Goal: Task Accomplishment & Management: Complete application form

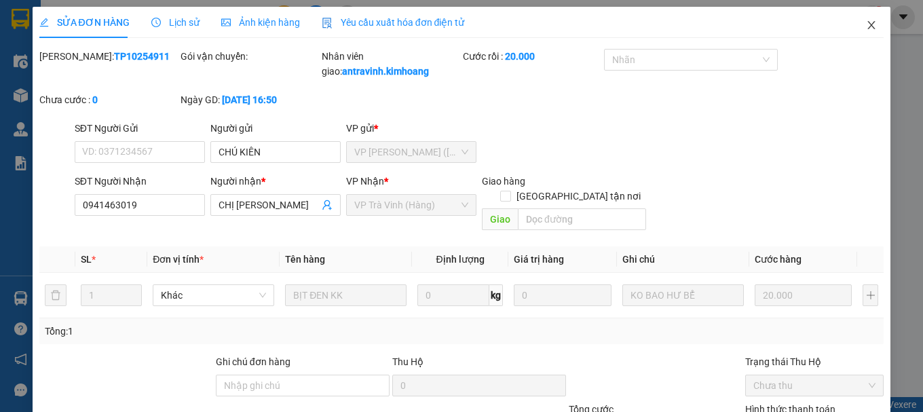
click at [866, 26] on icon "close" at bounding box center [871, 25] width 11 height 11
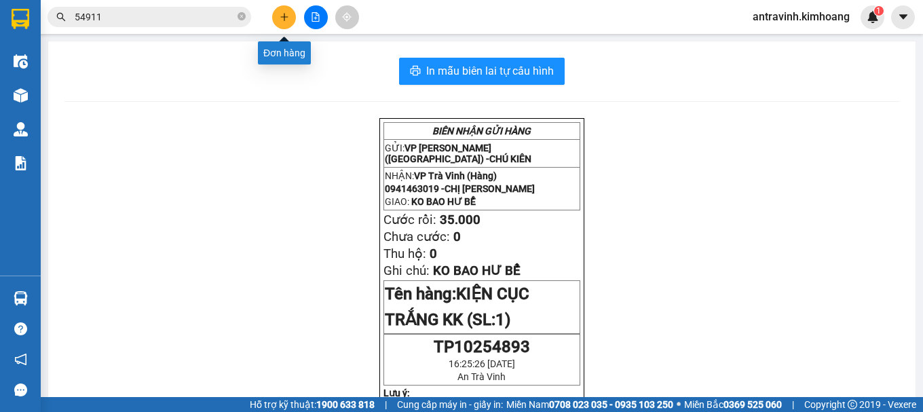
click at [282, 18] on icon "plus" at bounding box center [285, 17] width 10 height 10
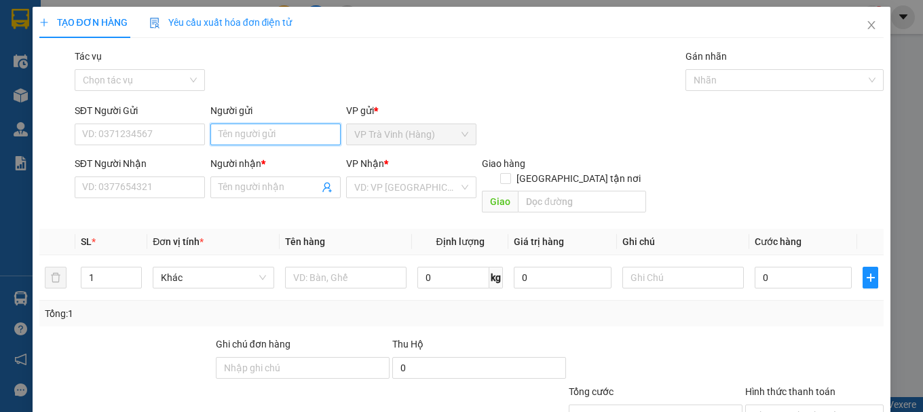
click at [274, 139] on input "Người gửi" at bounding box center [275, 135] width 130 height 22
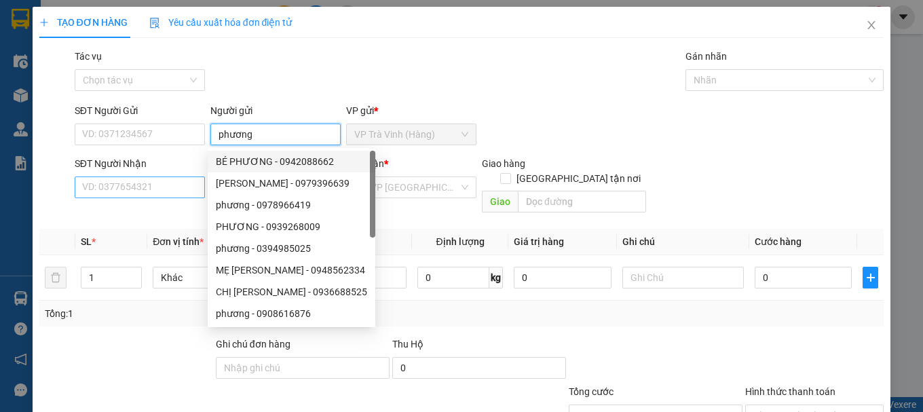
type input "phương"
click at [132, 186] on input "SĐT Người Nhận" at bounding box center [140, 187] width 130 height 22
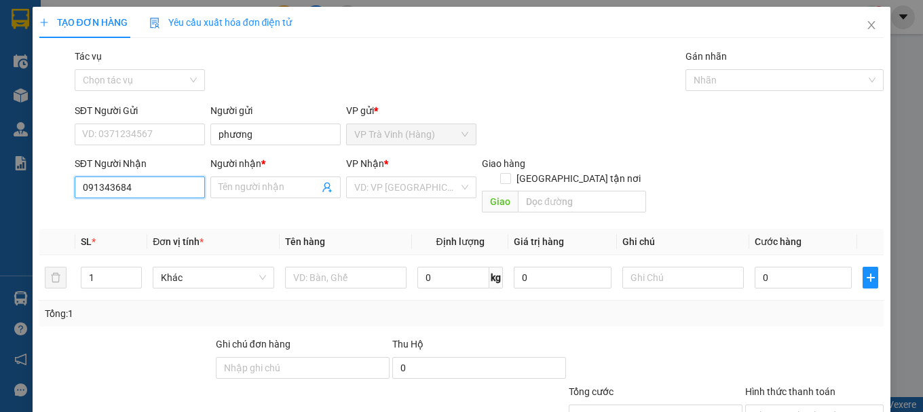
type input "0913436846"
click at [142, 214] on div "0913436846 - lan" at bounding box center [138, 214] width 113 height 15
type input "lan"
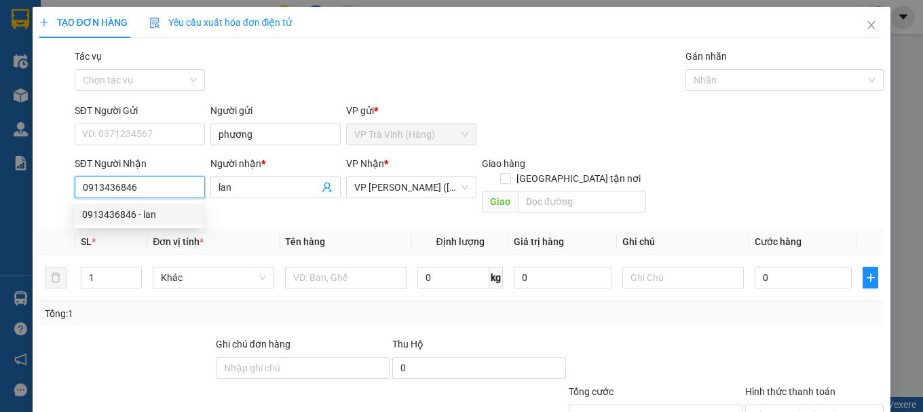
type input "30.000"
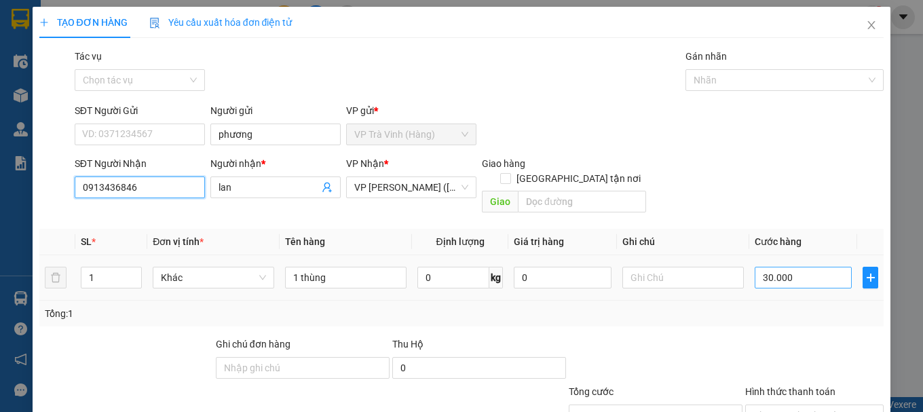
type input "0913436846"
click at [788, 267] on input "30.000" at bounding box center [804, 278] width 98 height 22
type input "3"
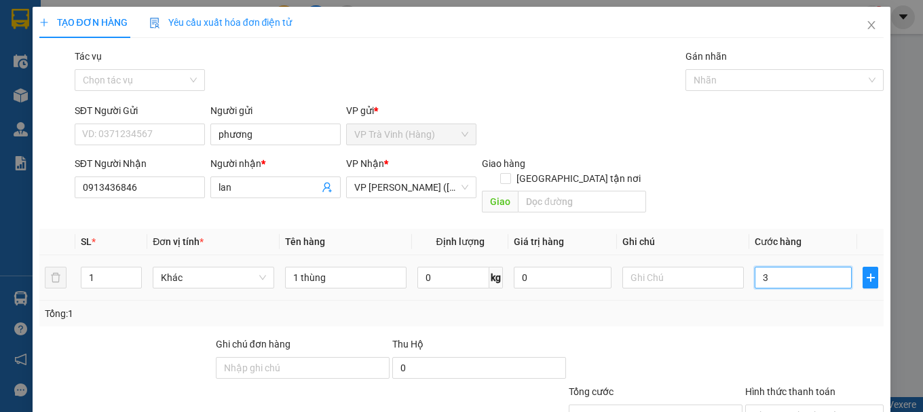
type input "35"
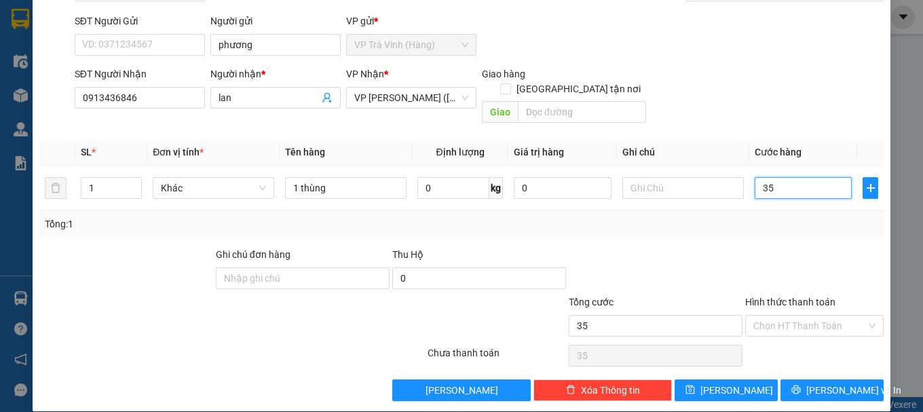
scroll to position [90, 0]
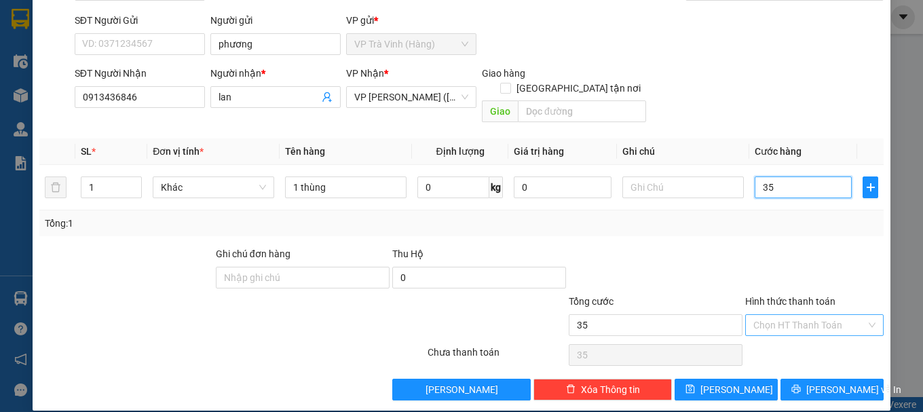
type input "35"
type input "35.000"
click at [797, 315] on input "Hình thức thanh toán" at bounding box center [809, 325] width 113 height 20
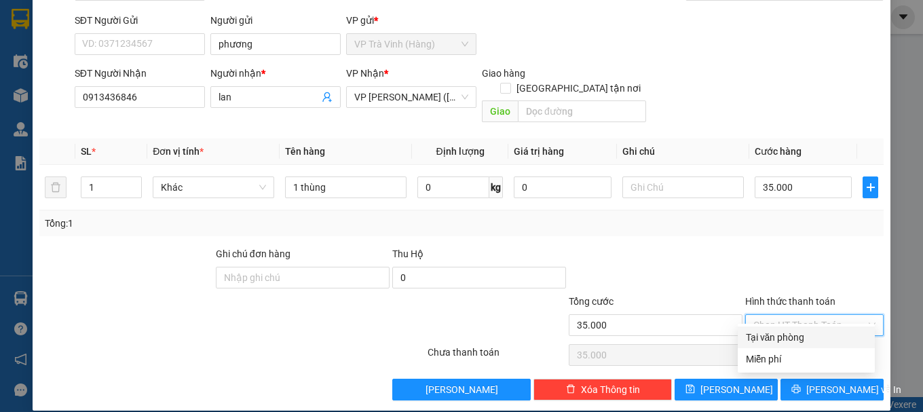
click at [799, 338] on div "Tại văn phòng" at bounding box center [806, 337] width 121 height 15
type input "0"
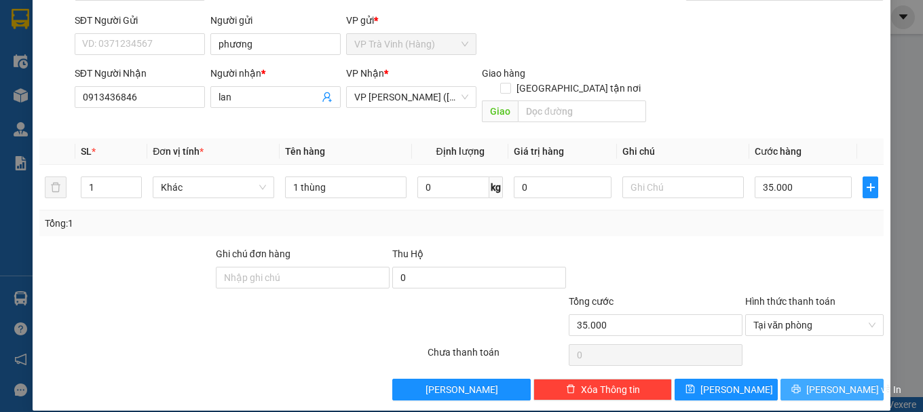
click at [820, 382] on span "[PERSON_NAME] và In" at bounding box center [853, 389] width 95 height 15
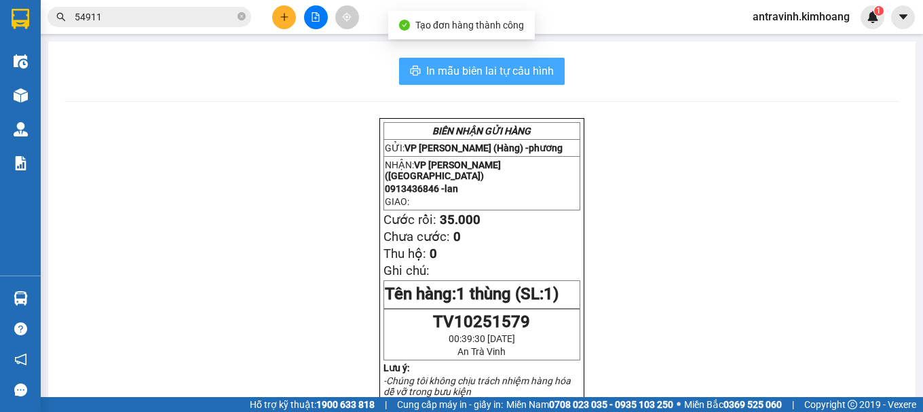
click at [537, 65] on span "In mẫu biên lai tự cấu hình" at bounding box center [490, 70] width 128 height 17
